Goal: Task Accomplishment & Management: Use online tool/utility

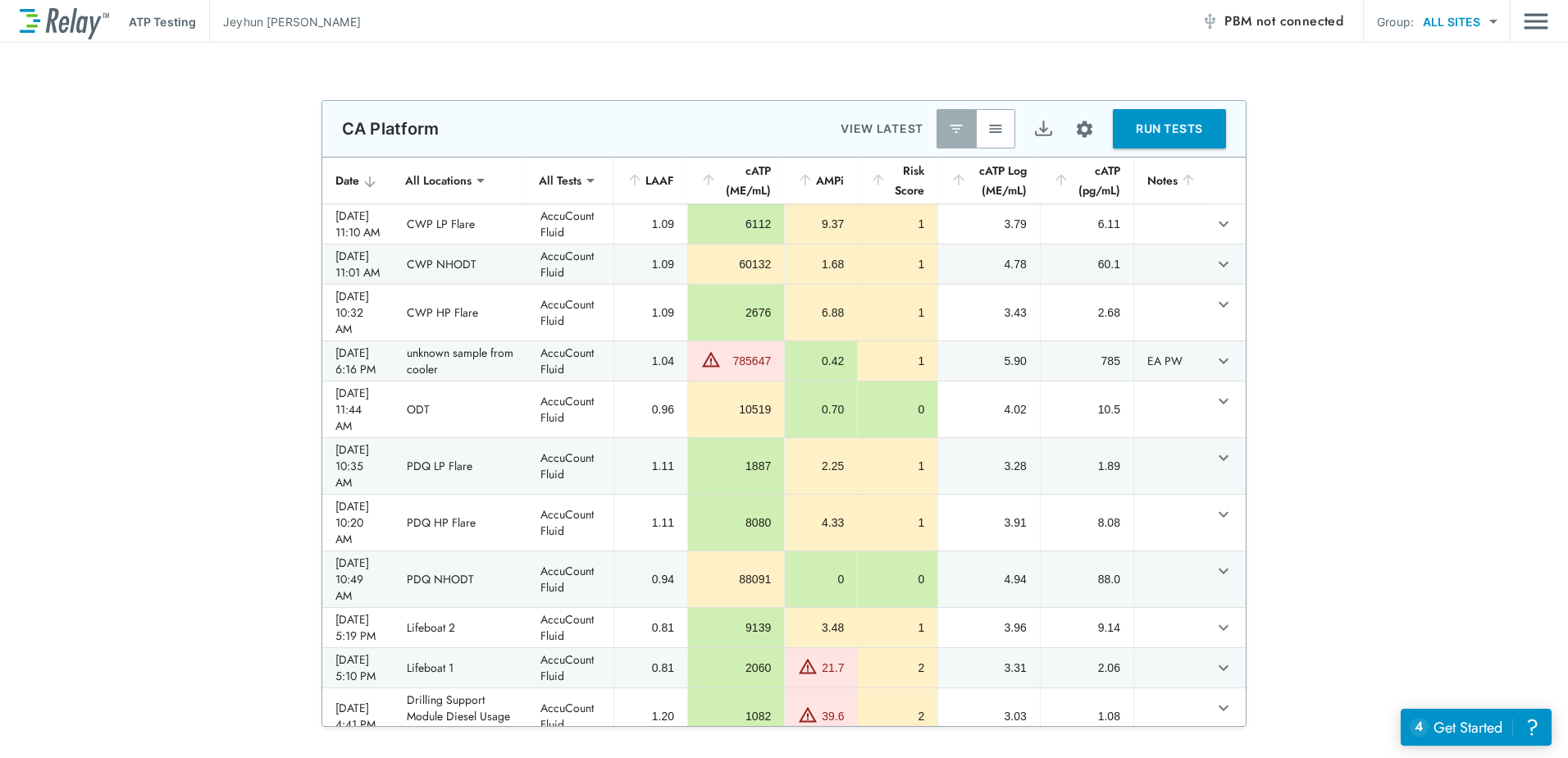
click at [1268, 24] on span "not connected" at bounding box center [1300, 21] width 87 height 19
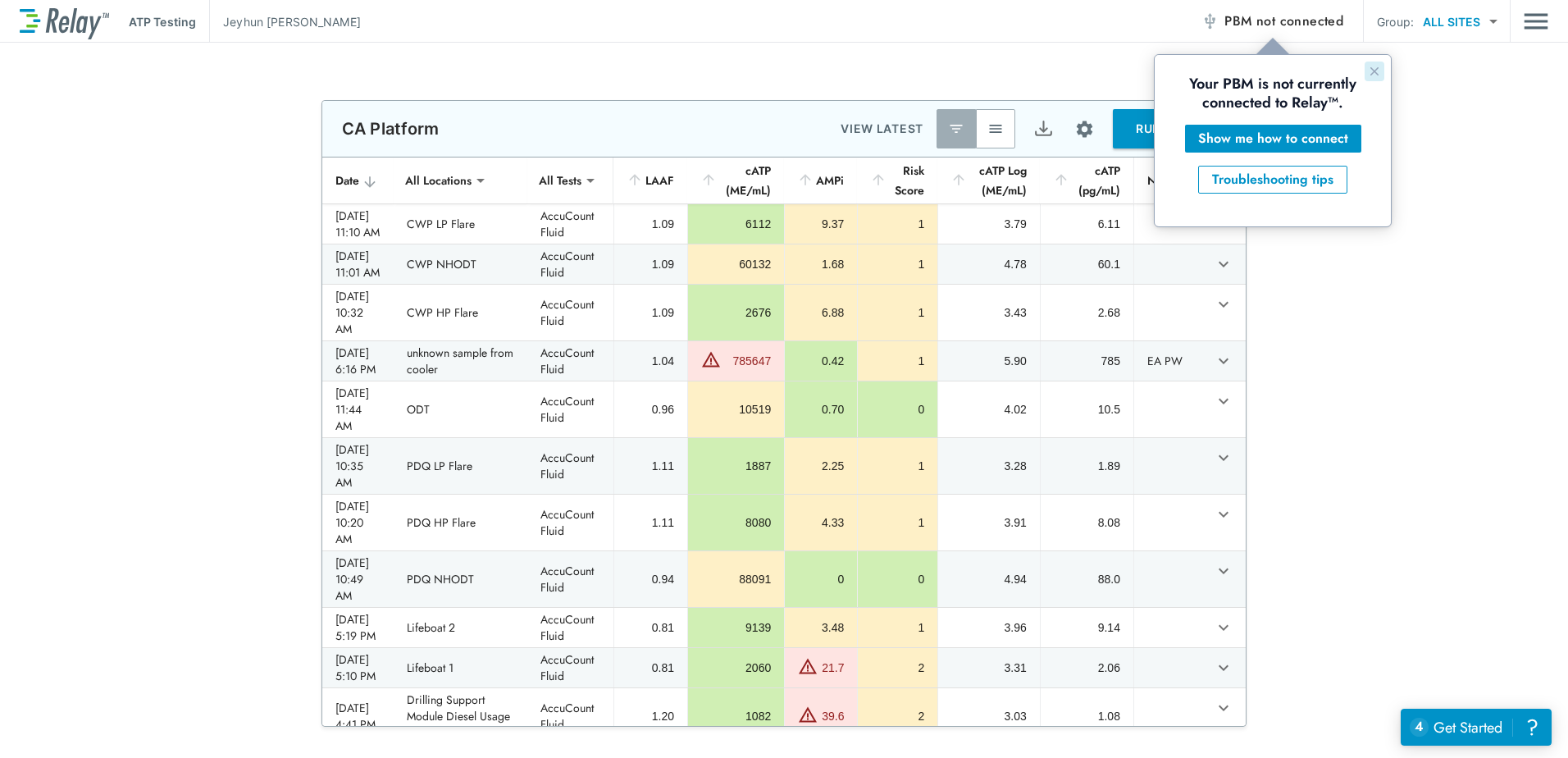
click at [1375, 70] on icon "Close guide" at bounding box center [1375, 71] width 13 height 13
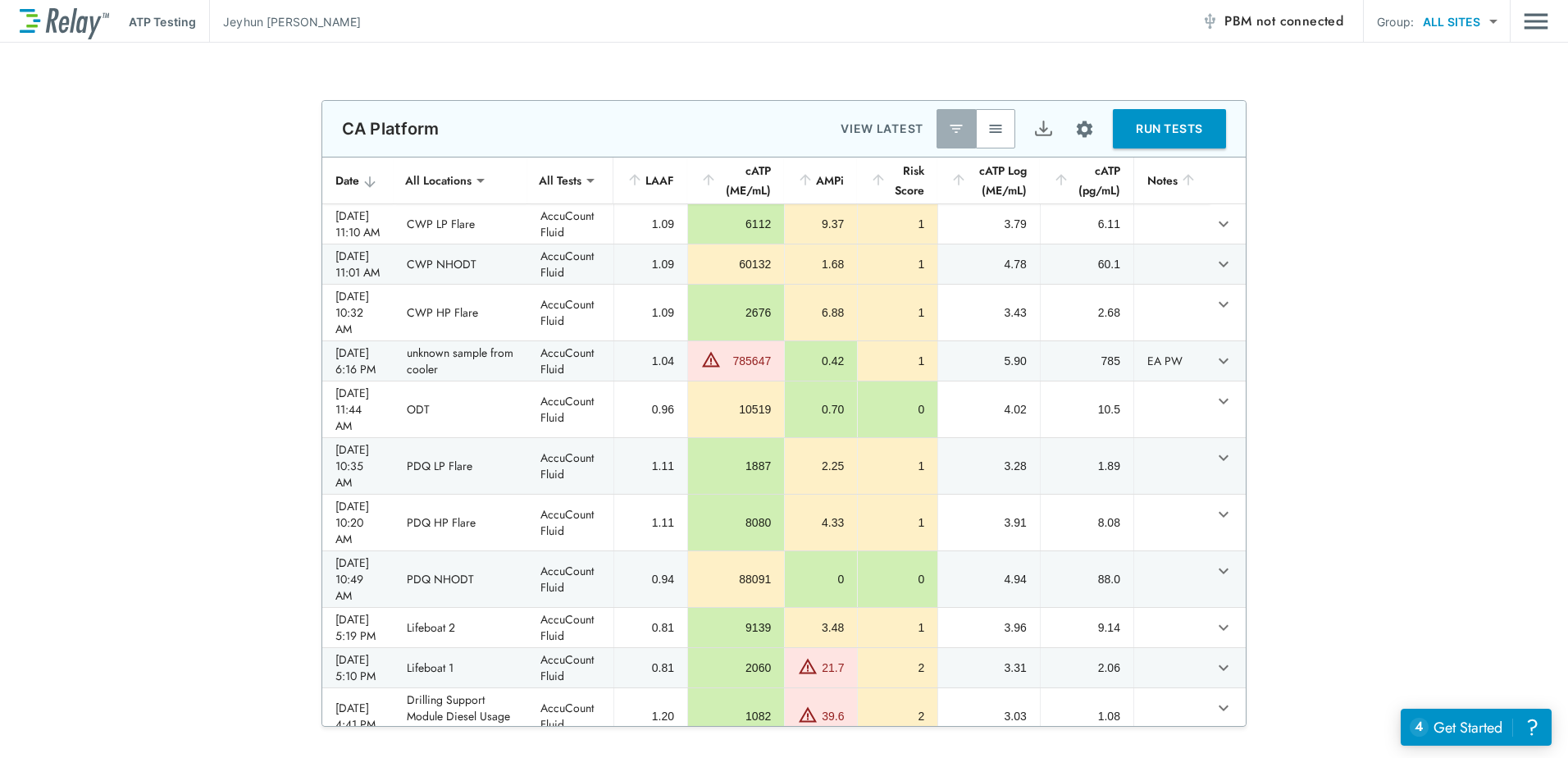
click at [1322, 33] on button "PBM not connected" at bounding box center [1272, 21] width 155 height 33
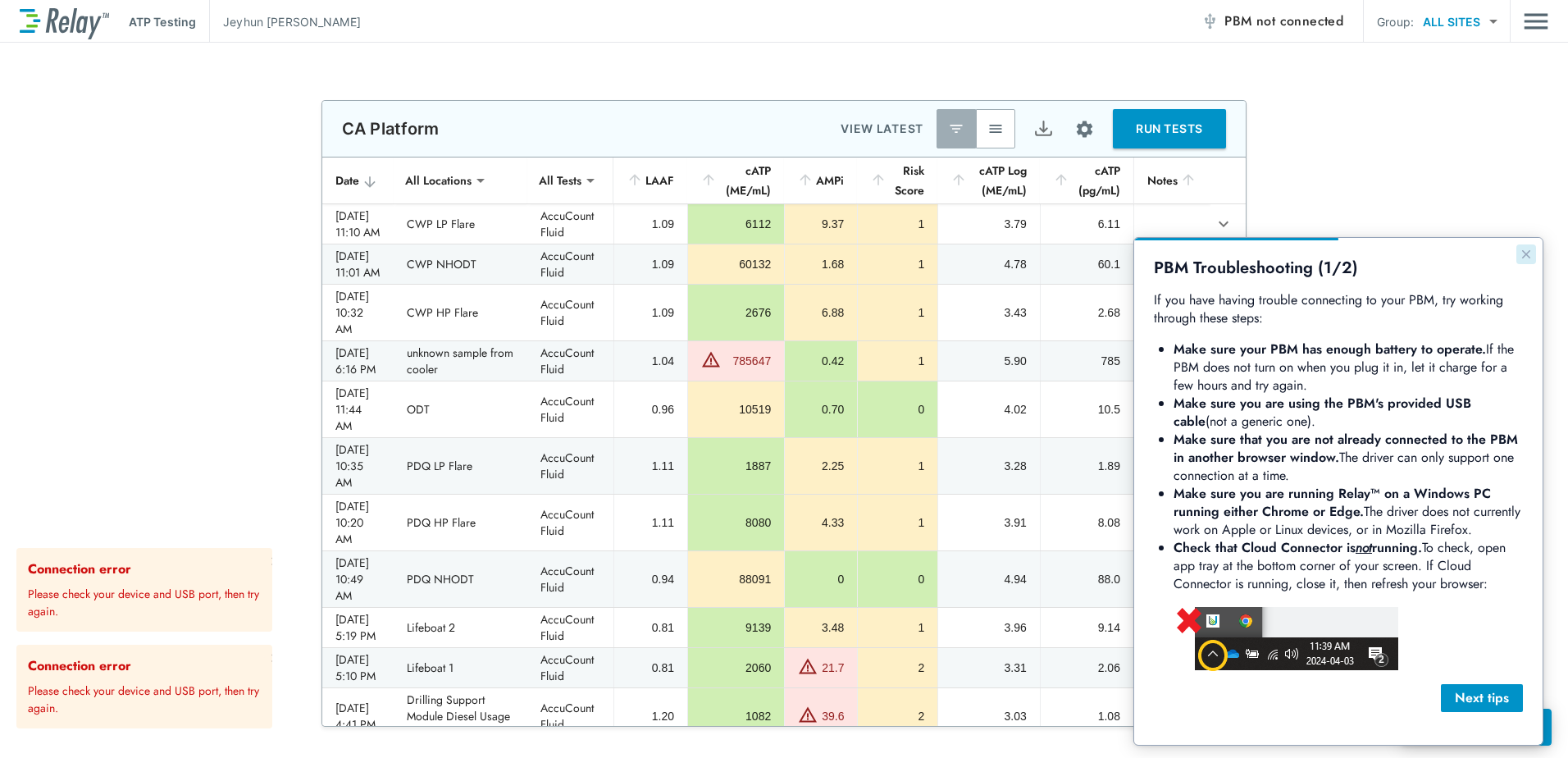
click at [1523, 259] on icon "Close guide" at bounding box center [1527, 255] width 13 height 13
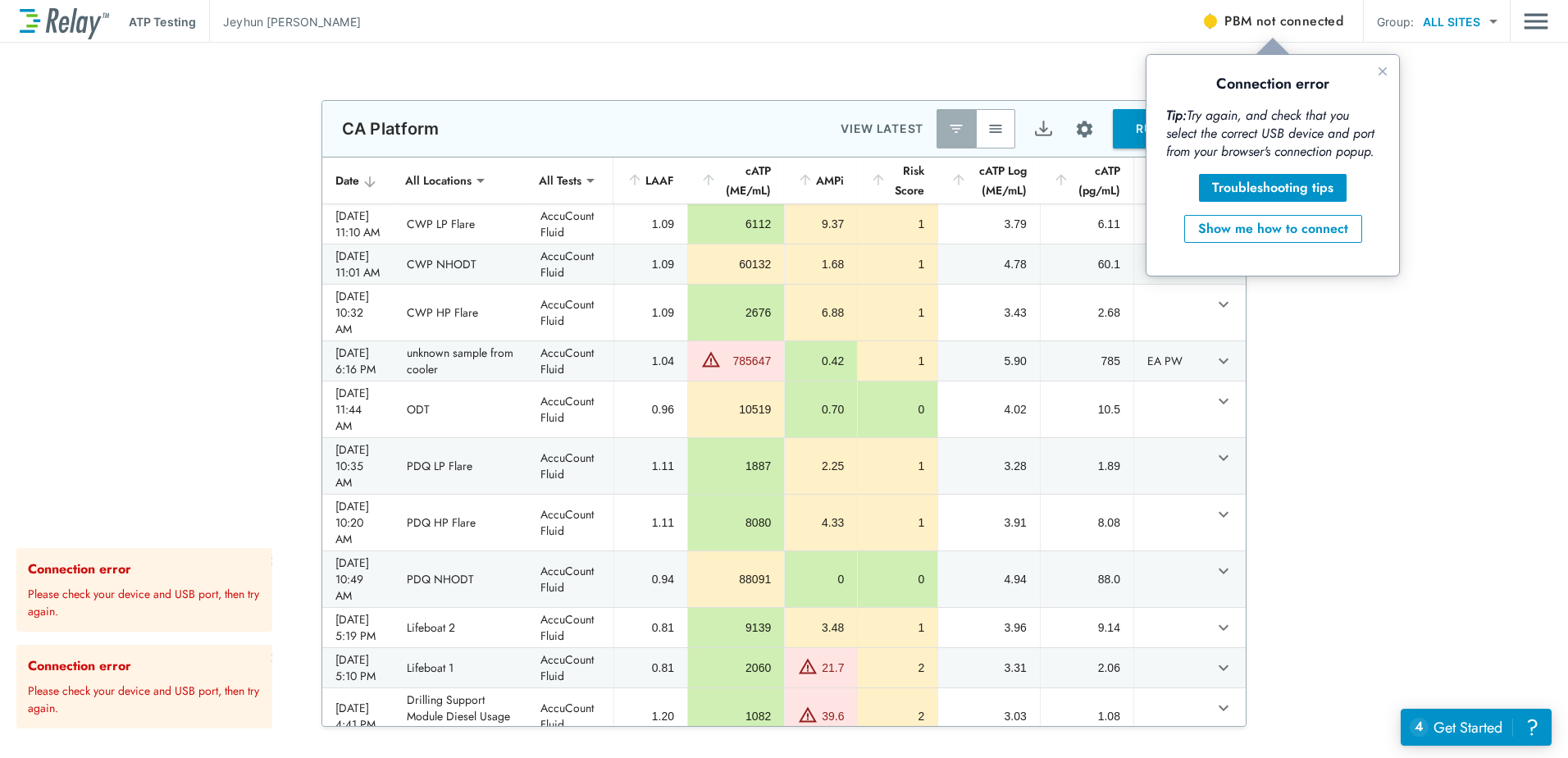
click at [1313, 22] on span "not connected" at bounding box center [1300, 21] width 87 height 19
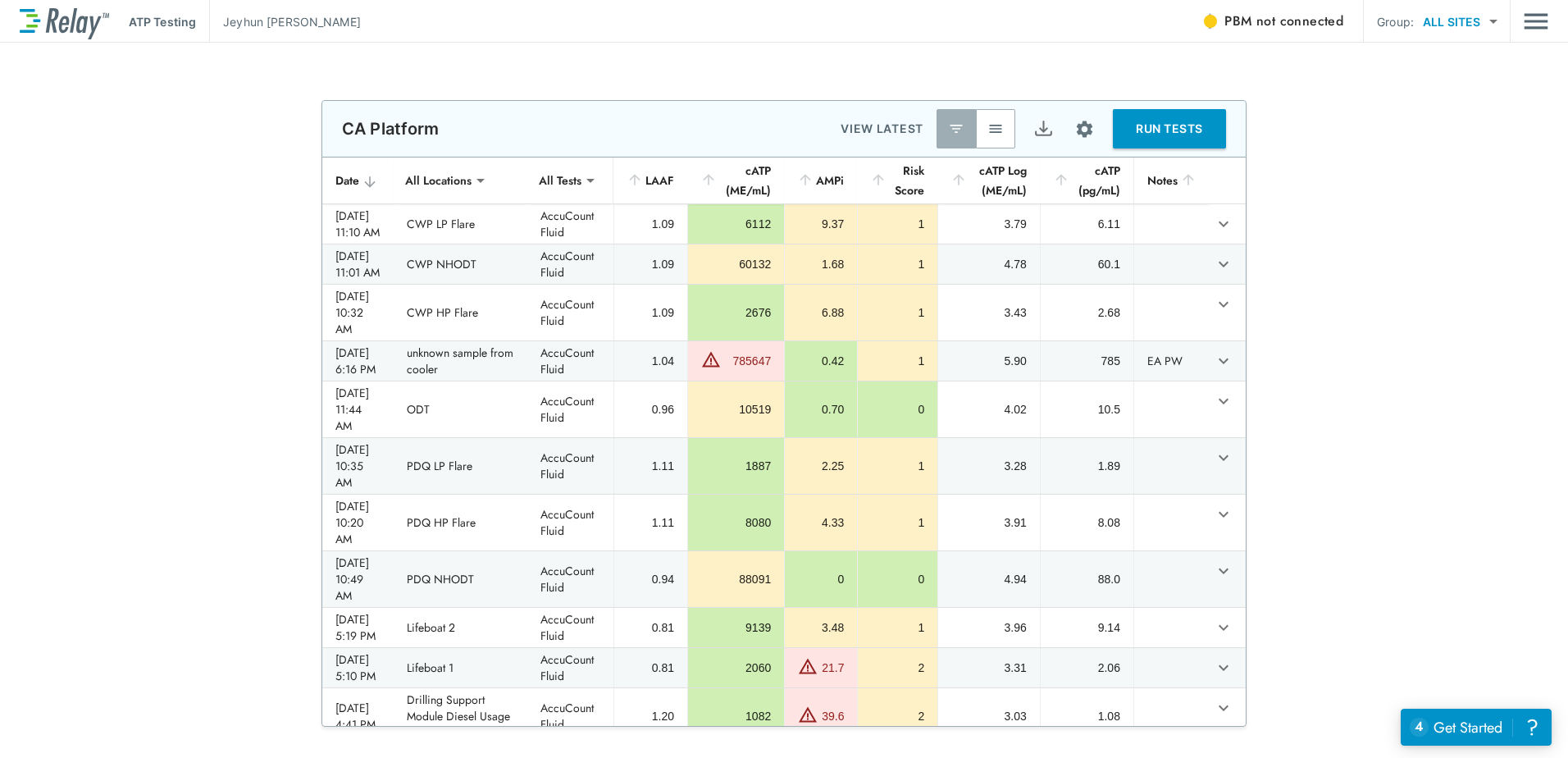
click at [1321, 30] on span "PBM not connected" at bounding box center [1284, 21] width 119 height 23
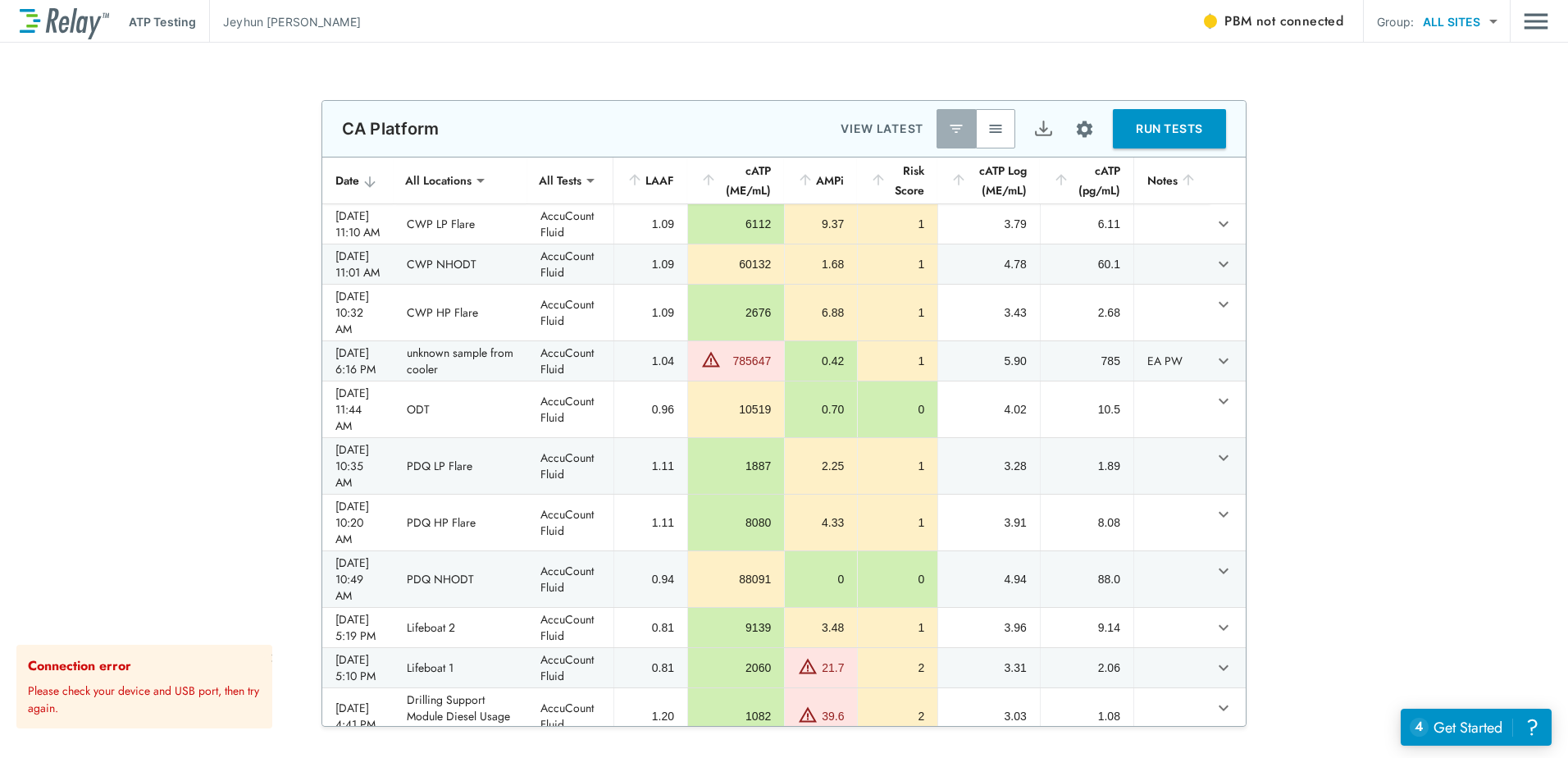
click at [1312, 28] on span "not connected" at bounding box center [1300, 21] width 87 height 19
click at [1219, 17] on button "PBM connected" at bounding box center [1285, 21] width 131 height 33
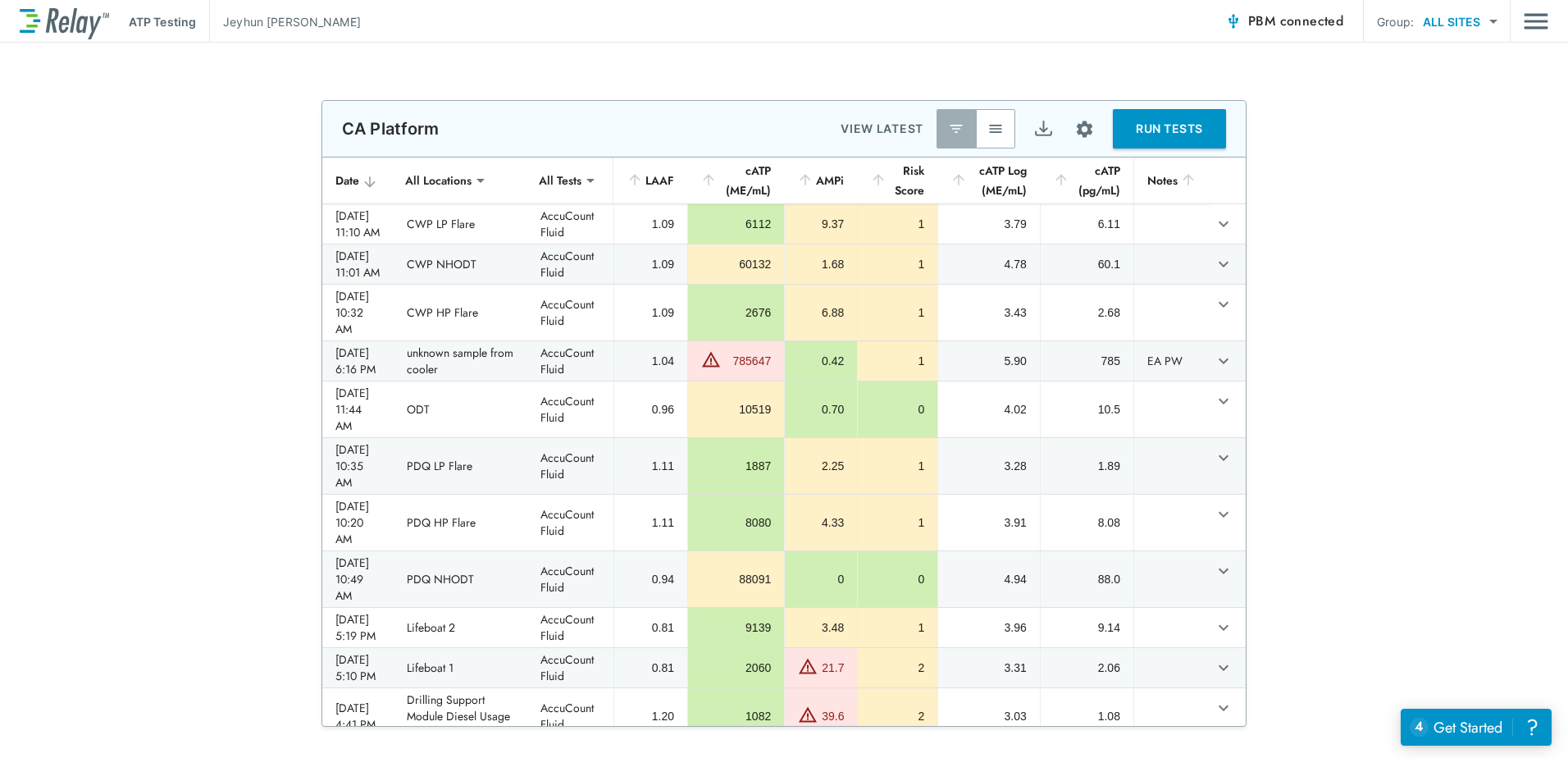
click at [1348, 74] on div "**********" at bounding box center [784, 400] width 1568 height 715
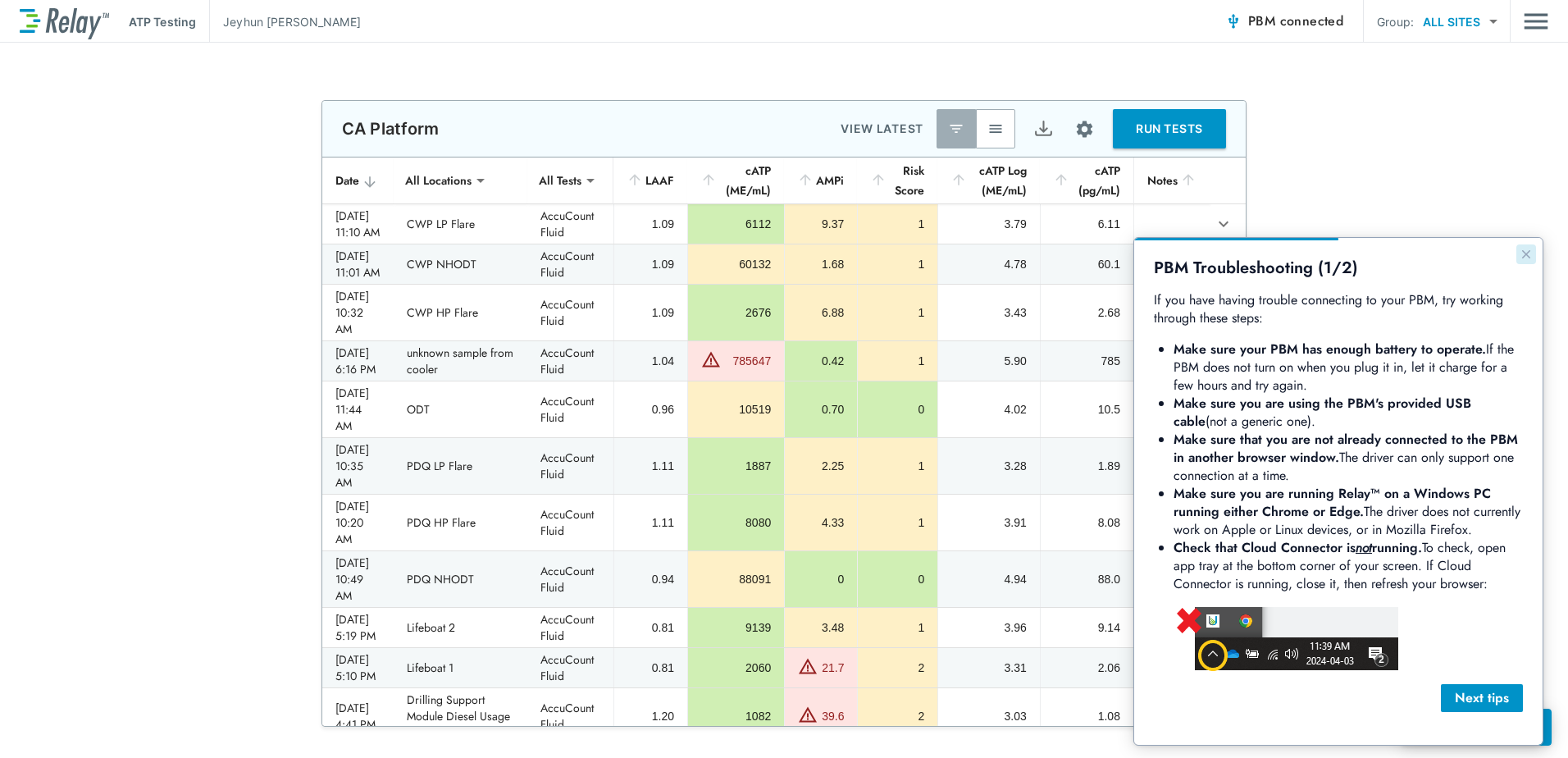
click at [1520, 250] on button "Close guide" at bounding box center [1527, 255] width 20 height 20
